Goal: Ask a question

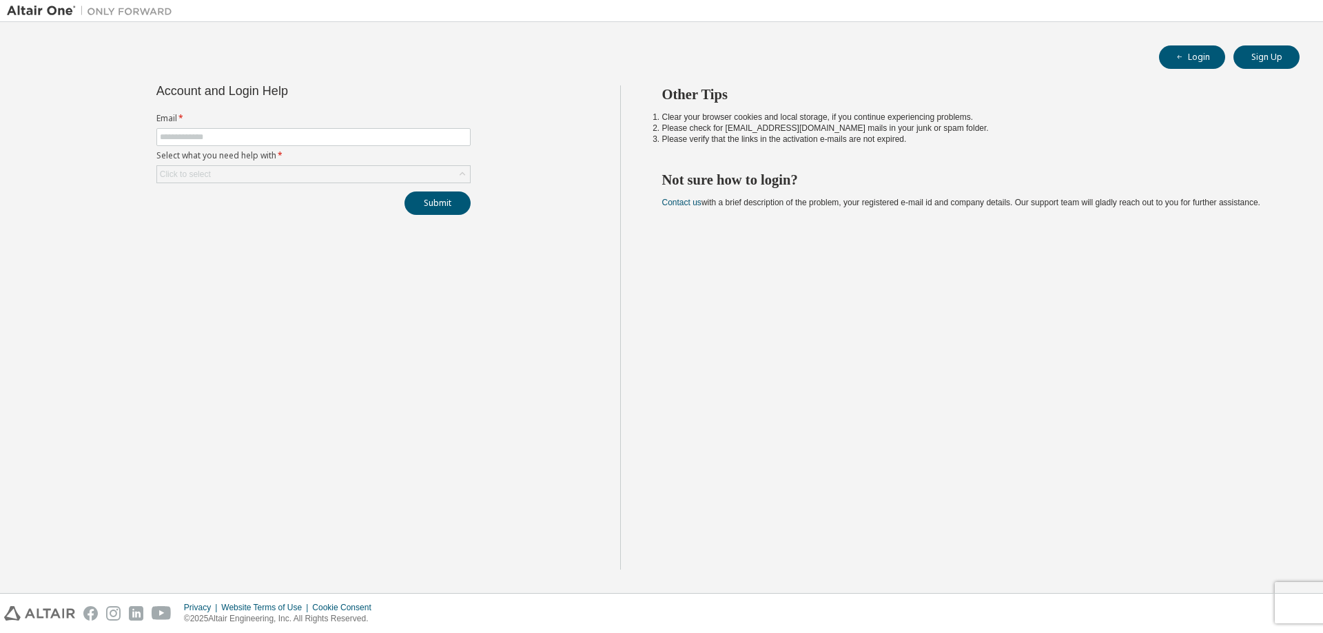
click at [248, 152] on label "Select what you need help with *" at bounding box center [313, 155] width 314 height 11
click at [229, 141] on input "text" at bounding box center [313, 137] width 307 height 11
type input "**********"
click at [231, 183] on div "Click to select" at bounding box center [313, 174] width 314 height 18
click at [270, 178] on div "Click to select" at bounding box center [313, 174] width 313 height 17
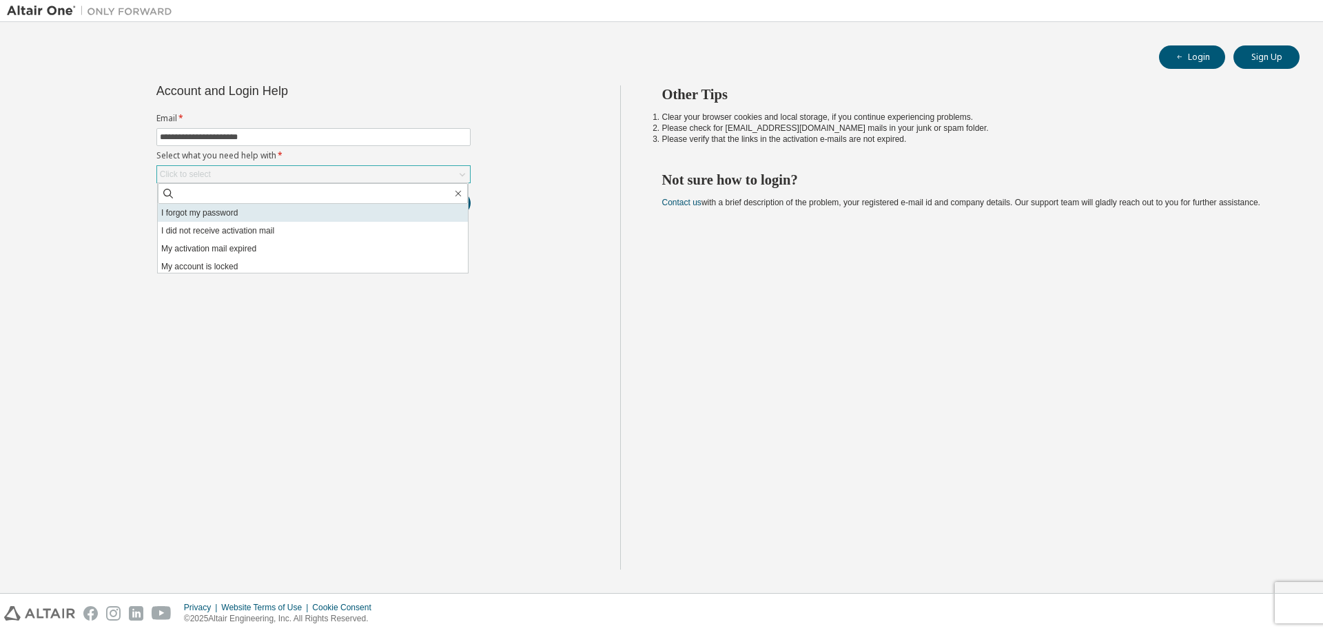
click at [401, 212] on li "I forgot my password" at bounding box center [313, 213] width 310 height 18
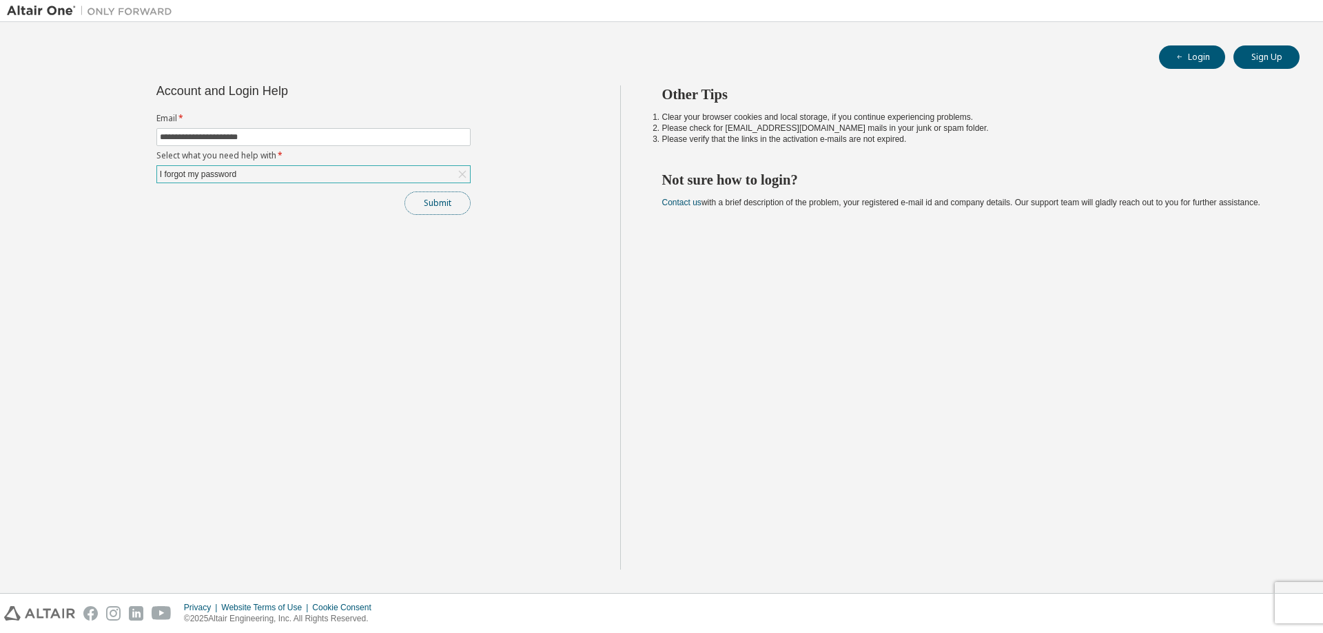
click at [454, 211] on button "Submit" at bounding box center [437, 203] width 66 height 23
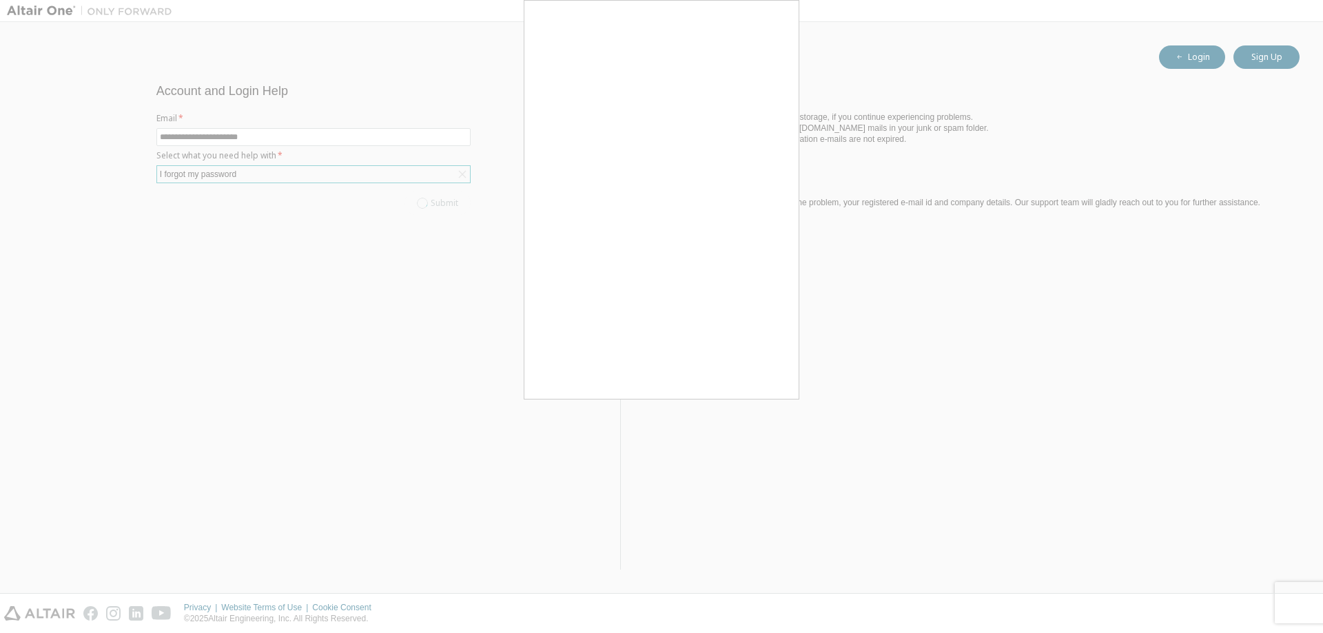
click at [763, 401] on div at bounding box center [661, 316] width 1323 height 633
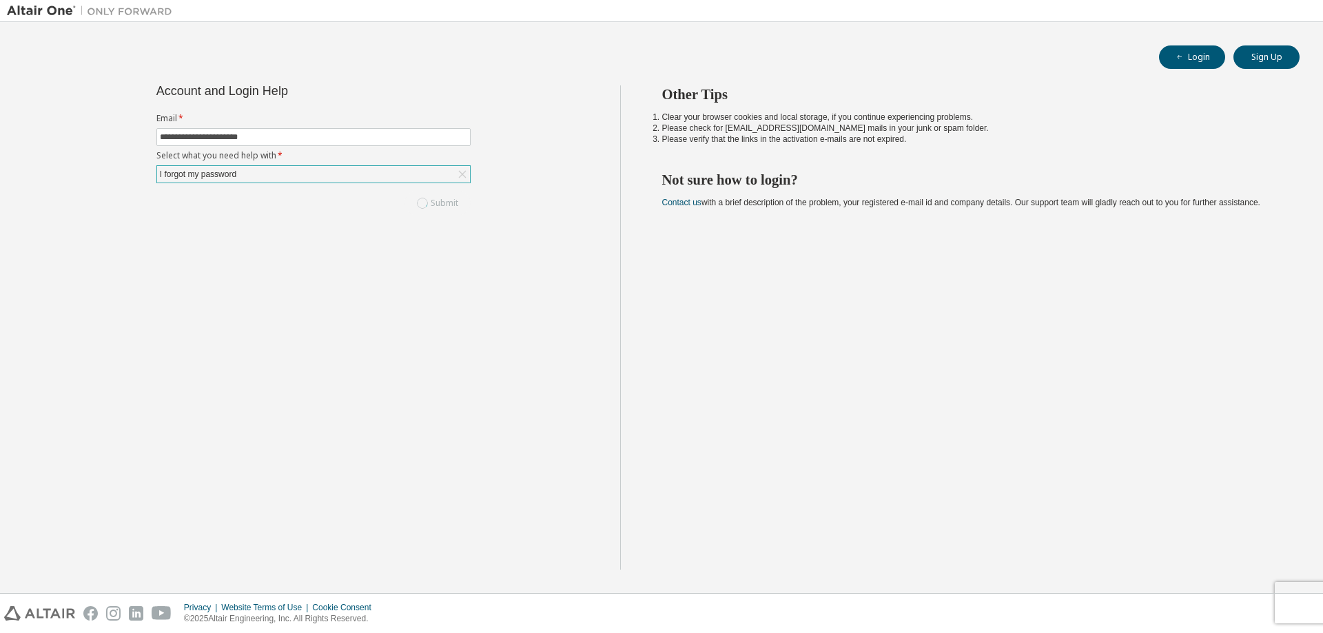
click at [759, 394] on div "Other Tips Clear your browser cookies and local storage, if you continue experi…" at bounding box center [968, 327] width 696 height 484
click at [449, 194] on div "Submit" at bounding box center [313, 203] width 314 height 23
click at [434, 205] on div "Submit" at bounding box center [313, 203] width 314 height 23
click at [442, 205] on div "Submit" at bounding box center [313, 203] width 314 height 23
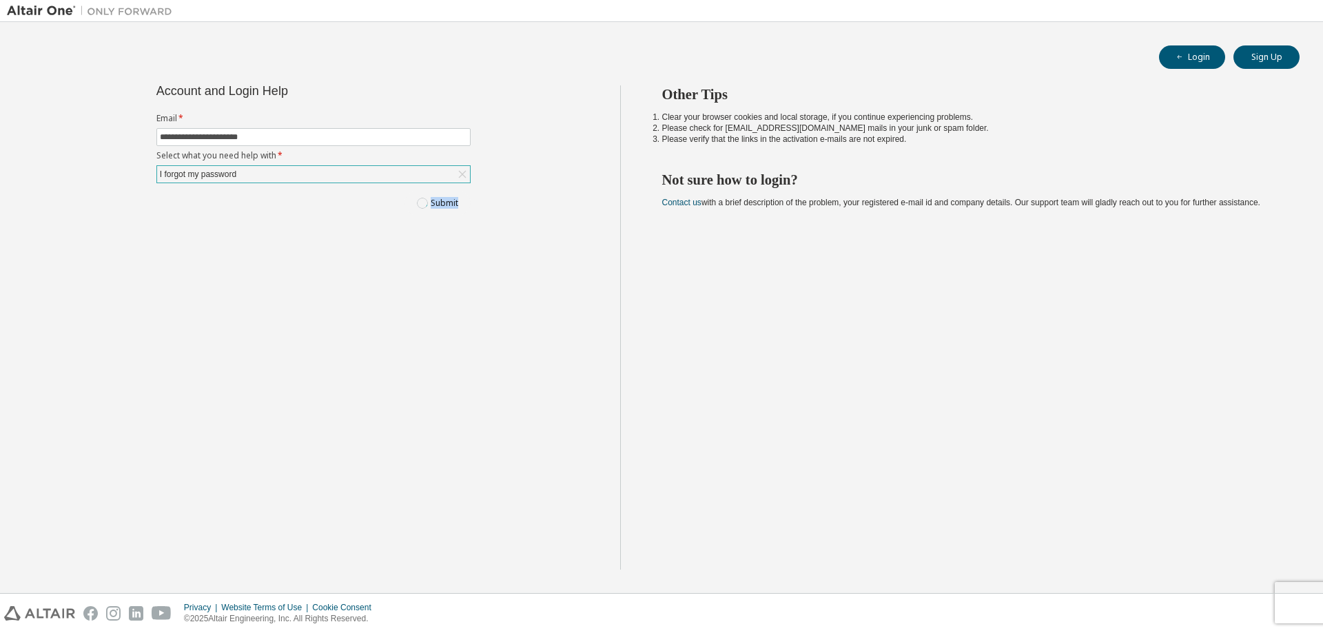
click at [577, 530] on div "**********" at bounding box center [313, 327] width 613 height 484
click at [257, 137] on input "text" at bounding box center [313, 137] width 307 height 11
type input "**********"
click at [250, 180] on div "Click to select" at bounding box center [313, 174] width 313 height 17
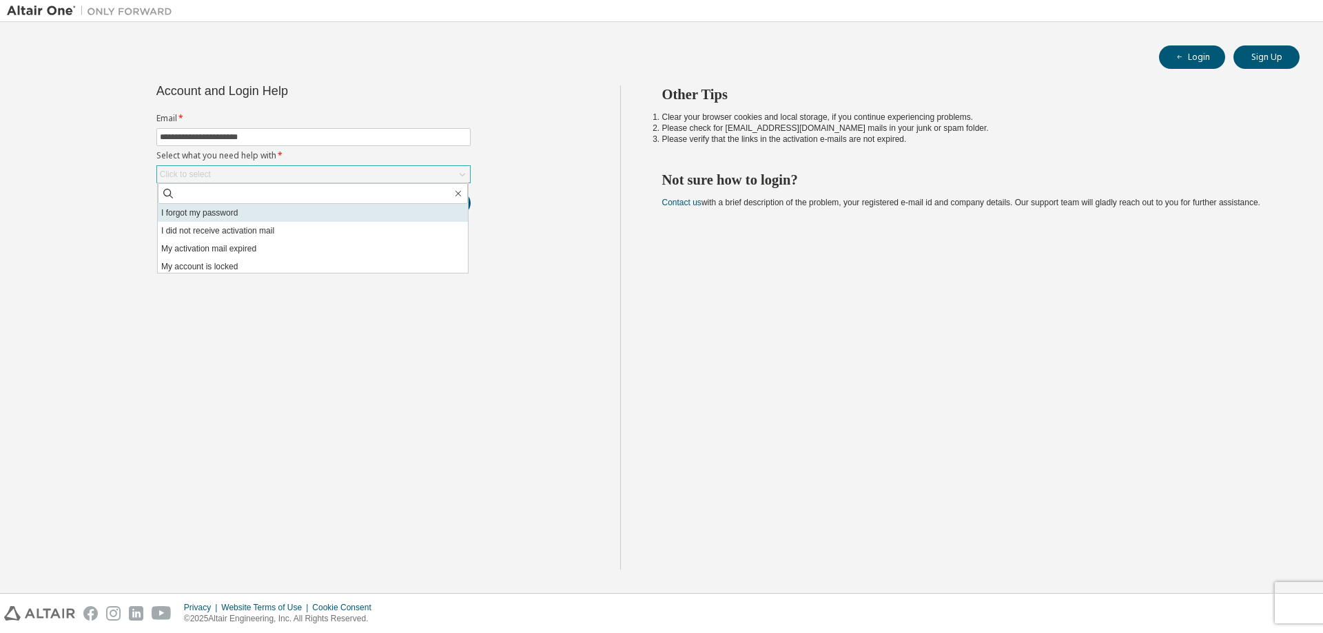
click at [244, 214] on li "I forgot my password" at bounding box center [313, 213] width 310 height 18
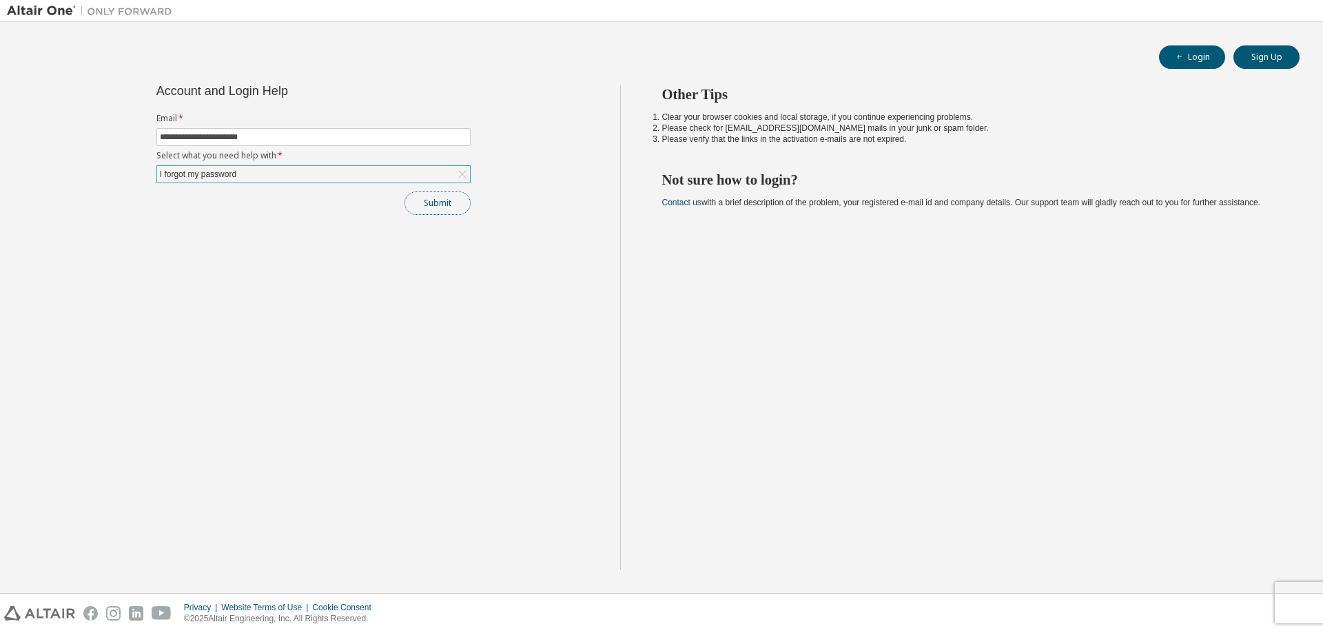
click at [430, 214] on button "Submit" at bounding box center [437, 203] width 66 height 23
click at [446, 211] on button "Submit" at bounding box center [437, 203] width 66 height 23
